Goal: Navigation & Orientation: Find specific page/section

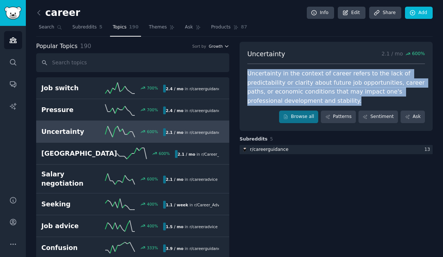
click at [225, 45] on icon "button" at bounding box center [226, 46] width 5 height 5
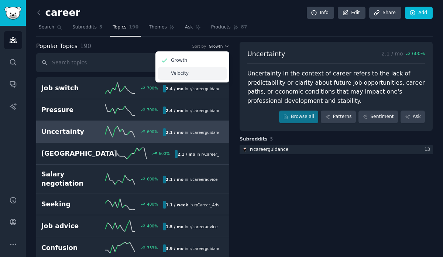
click at [196, 69] on div "Velocity" at bounding box center [192, 73] width 69 height 13
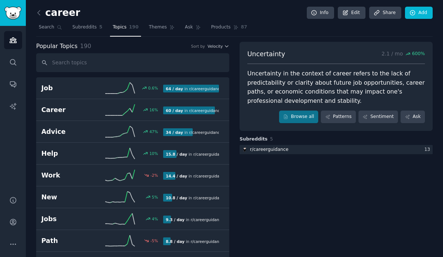
click at [209, 45] on span "Velocity" at bounding box center [215, 46] width 15 height 5
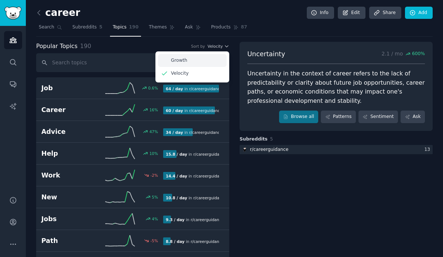
click at [203, 59] on div "Growth" at bounding box center [192, 60] width 69 height 13
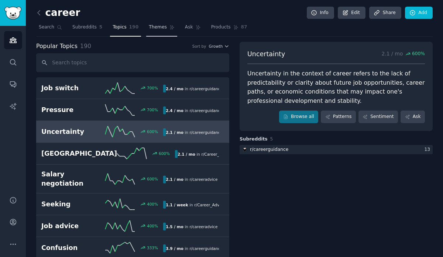
click at [150, 25] on span "Themes" at bounding box center [158, 27] width 18 height 7
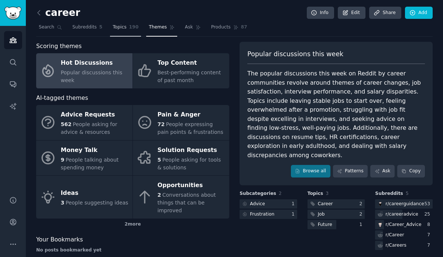
click at [121, 26] on span "Topics" at bounding box center [120, 27] width 14 height 7
